Goal: Find specific page/section: Find specific page/section

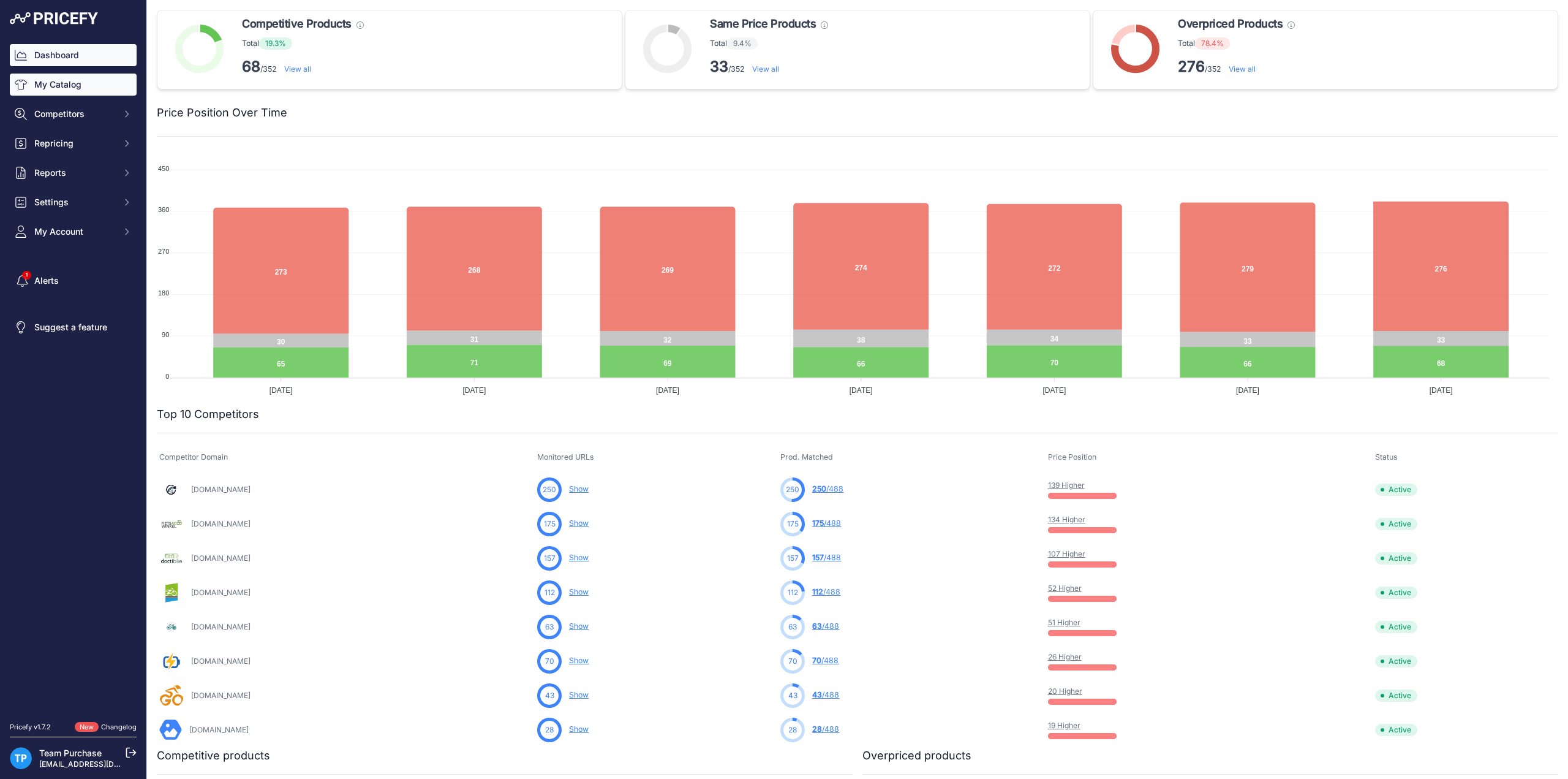
click at [85, 94] on link "My Catalog" at bounding box center [73, 84] width 127 height 22
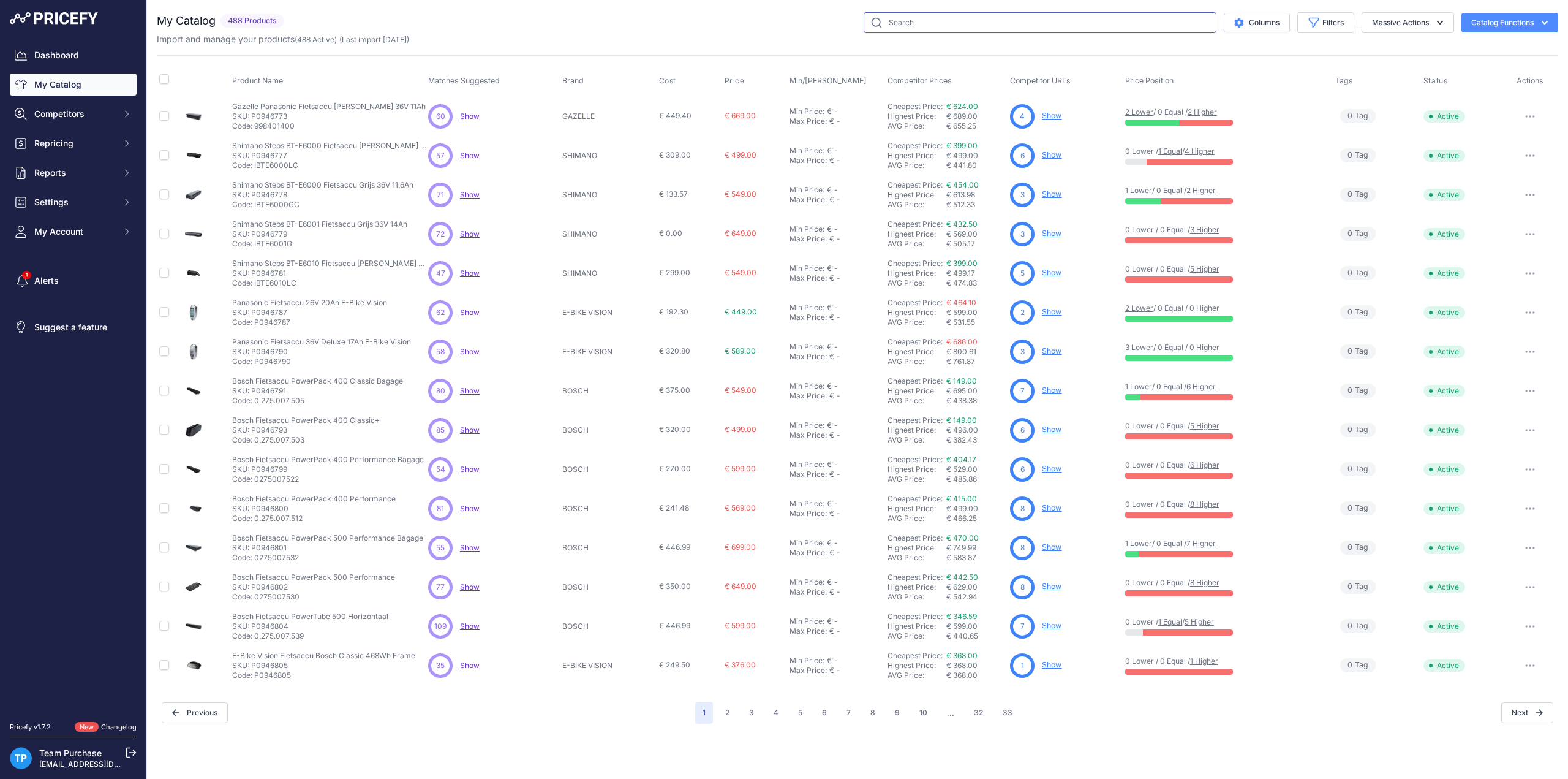
click at [1113, 27] on input "text" at bounding box center [1040, 23] width 353 height 21
paste input "P1051540"
type input "P1051540"
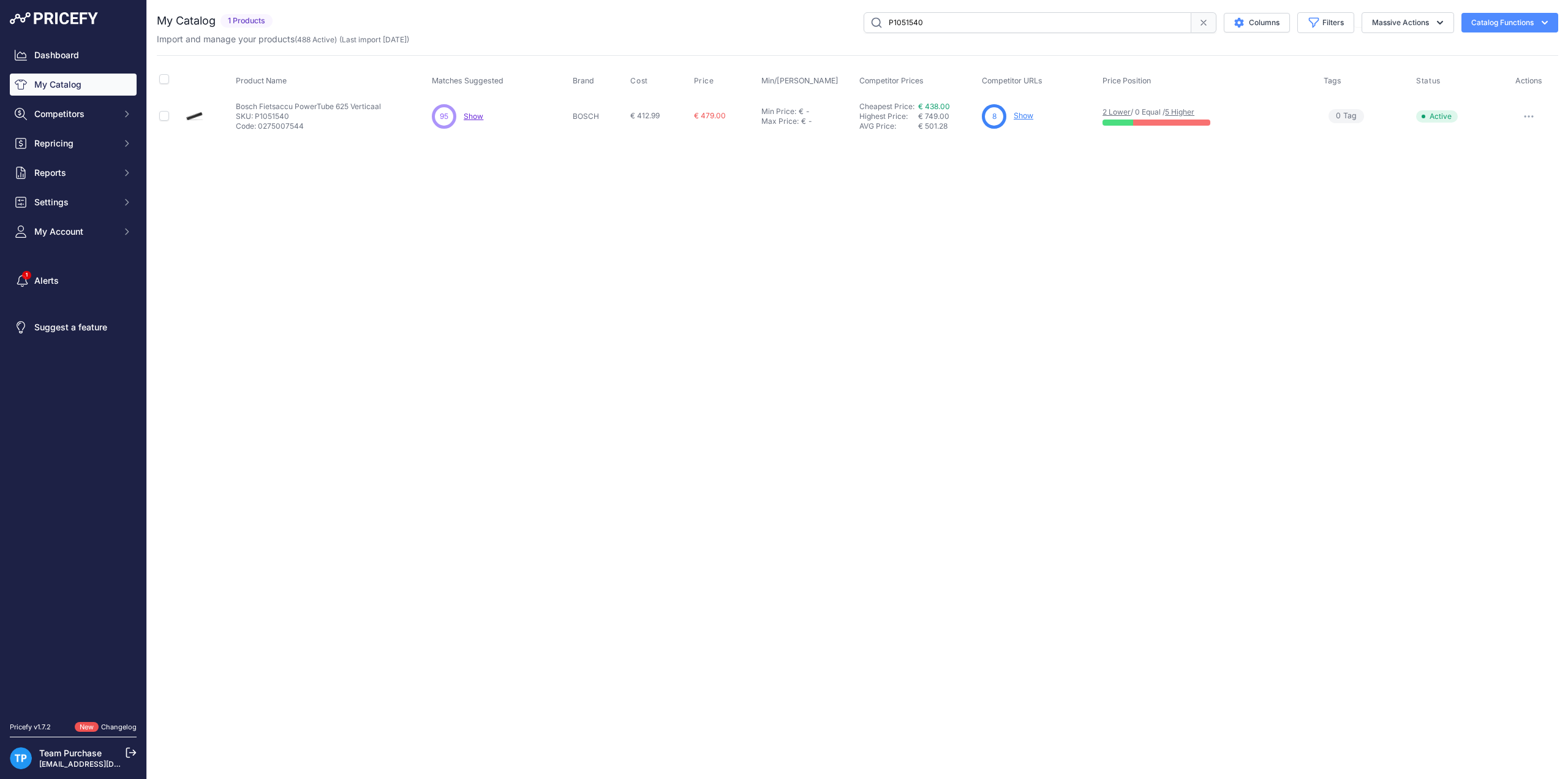
click at [1025, 117] on link "Show" at bounding box center [1023, 116] width 19 height 9
